Goal: Transaction & Acquisition: Purchase product/service

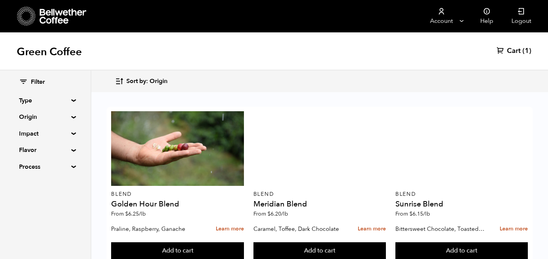
scroll to position [201, 0]
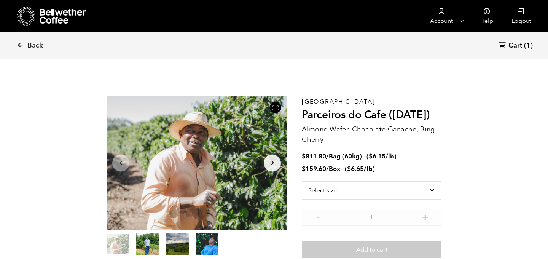
scroll to position [331, 325]
click at [421, 193] on select "Select size Bag (60kg) (132 lbs) Box (24 lbs)" at bounding box center [372, 190] width 140 height 18
select select "bag-3"
click at [302, 181] on select "Select size Bag (60kg) (132 lbs) Box (24 lbs)" at bounding box center [372, 190] width 140 height 18
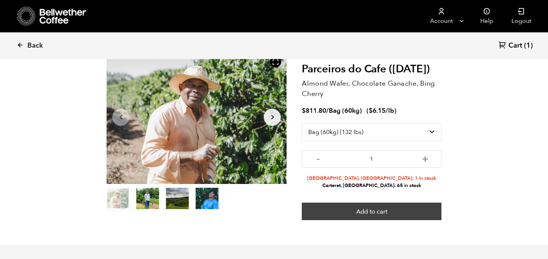
scroll to position [40, 0]
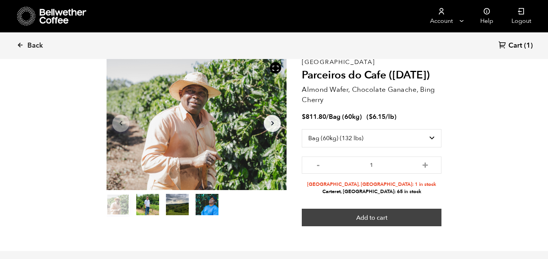
click at [410, 213] on button "Add to cart" at bounding box center [372, 216] width 140 height 17
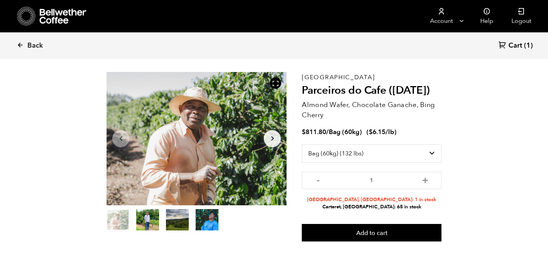
scroll to position [46, 0]
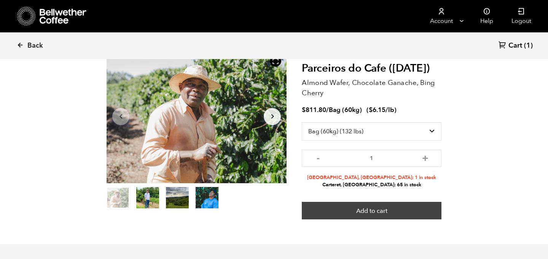
click at [387, 211] on button "Add to cart" at bounding box center [372, 210] width 140 height 17
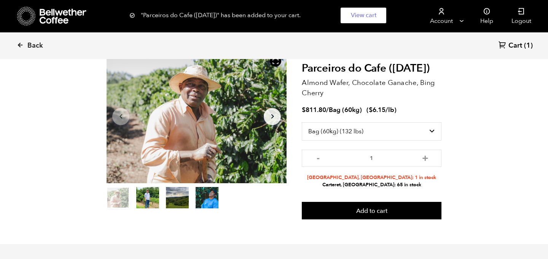
click at [519, 45] on span "Cart" at bounding box center [515, 45] width 14 height 9
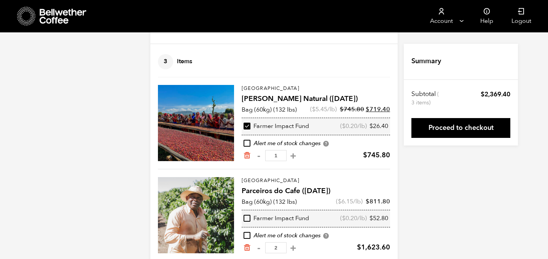
scroll to position [49, 0]
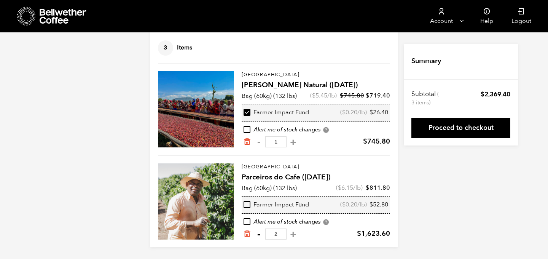
click at [259, 235] on button "-" at bounding box center [259, 234] width 10 height 8
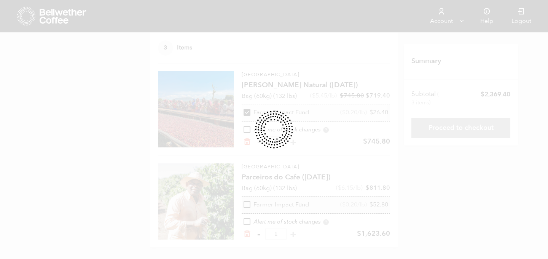
type input "1"
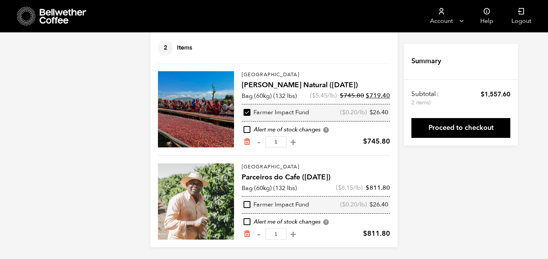
click at [248, 202] on input "checkbox" at bounding box center [246, 204] width 7 height 7
checkbox input "true"
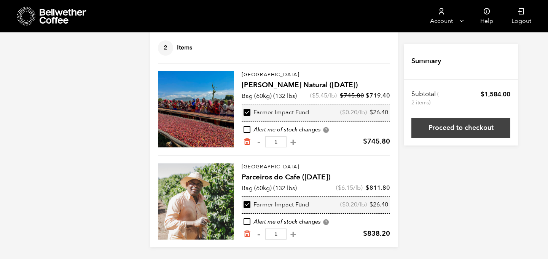
click at [449, 122] on link "Proceed to checkout" at bounding box center [460, 128] width 99 height 20
